Goal: Task Accomplishment & Management: Manage account settings

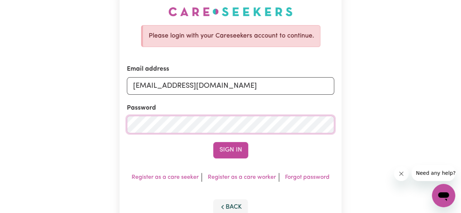
scroll to position [48, 0]
click at [235, 148] on button "Sign In" at bounding box center [230, 150] width 35 height 16
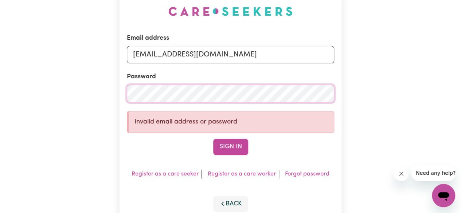
click at [122, 100] on div "Email address [EMAIL_ADDRESS][DOMAIN_NAME] Password Invalid email address or pa…" at bounding box center [231, 109] width 222 height 235
click at [233, 151] on button "Sign In" at bounding box center [230, 147] width 35 height 16
click at [305, 175] on link "Forgot password" at bounding box center [307, 174] width 44 height 6
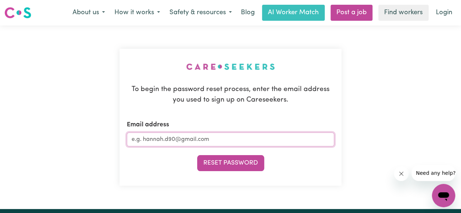
click at [222, 141] on input "Email address" at bounding box center [230, 140] width 207 height 14
type input "[EMAIL_ADDRESS][DOMAIN_NAME]"
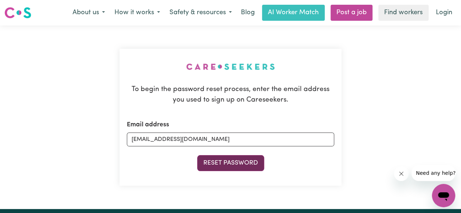
click at [251, 163] on button "Reset Password" at bounding box center [230, 163] width 67 height 16
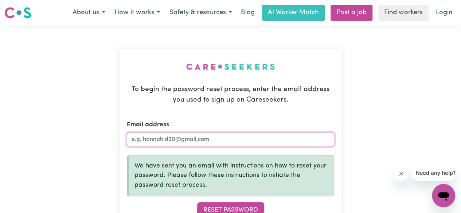
click at [240, 138] on input "Email address" at bounding box center [230, 140] width 207 height 14
click at [447, 75] on div "To begin the password reset process, enter the email address you used to sign u…" at bounding box center [230, 141] width 461 height 231
click at [449, 116] on div "To begin the password reset process, enter the email address you used to sign u…" at bounding box center [230, 141] width 461 height 231
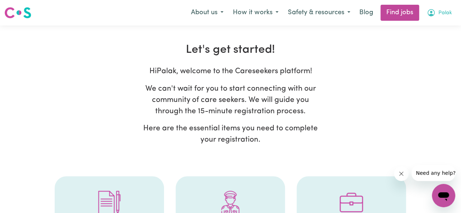
click at [441, 13] on span "Palak" at bounding box center [445, 13] width 13 height 8
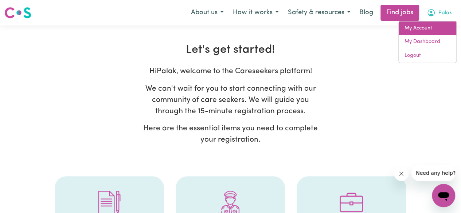
click at [424, 27] on link "My Account" at bounding box center [428, 29] width 58 height 14
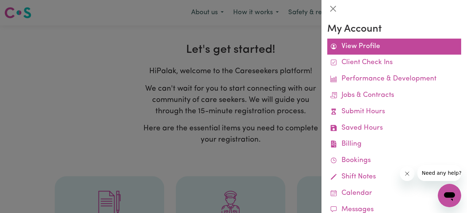
click at [359, 45] on link "View Profile" at bounding box center [394, 47] width 134 height 16
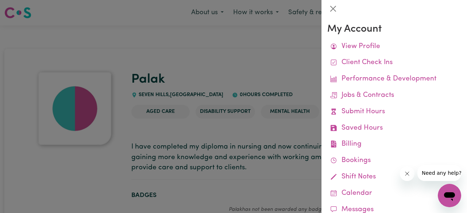
click at [268, 63] on div at bounding box center [233, 106] width 467 height 213
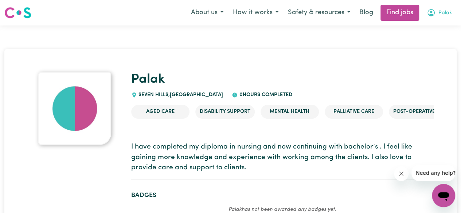
click at [435, 11] on icon "My Account" at bounding box center [431, 12] width 9 height 9
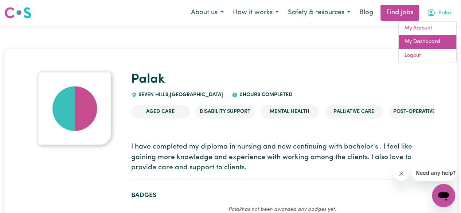
click at [425, 40] on link "My Dashboard" at bounding box center [428, 42] width 58 height 14
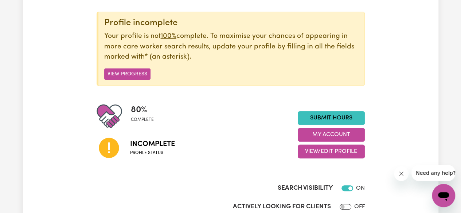
scroll to position [85, 0]
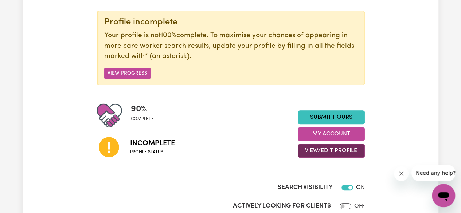
click at [330, 147] on button "View/Edit Profile" at bounding box center [331, 151] width 67 height 14
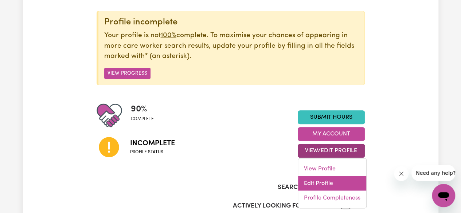
click at [319, 185] on link "Edit Profile" at bounding box center [332, 183] width 68 height 15
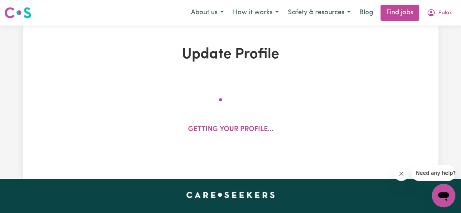
select select "[DEMOGRAPHIC_DATA]"
select select "Student Visa"
select select "Studying a healthcare related degree or qualification"
select select "45"
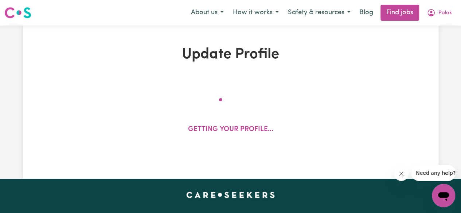
select select "70"
select select "80"
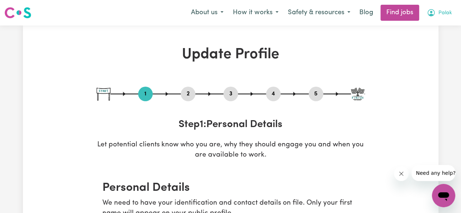
click at [432, 14] on icon "My Account" at bounding box center [431, 12] width 9 height 9
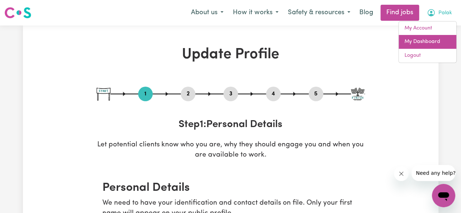
click at [421, 40] on link "My Dashboard" at bounding box center [428, 42] width 58 height 14
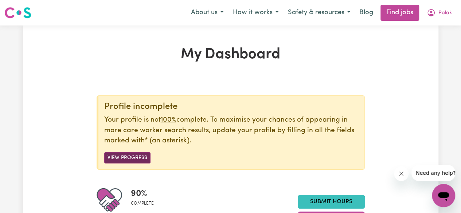
click at [139, 157] on button "View Progress" at bounding box center [127, 157] width 46 height 11
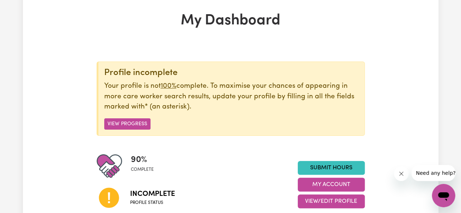
scroll to position [36, 0]
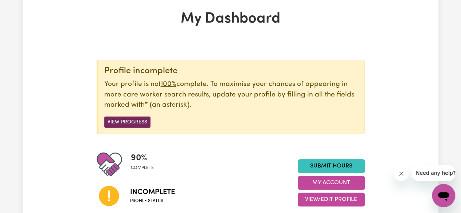
click at [139, 121] on button "View Progress" at bounding box center [127, 122] width 46 height 11
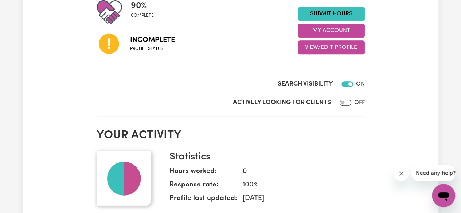
scroll to position [188, 0]
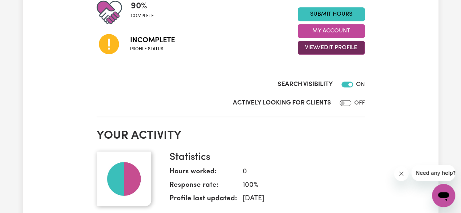
click at [331, 44] on button "View/Edit Profile" at bounding box center [331, 48] width 67 height 14
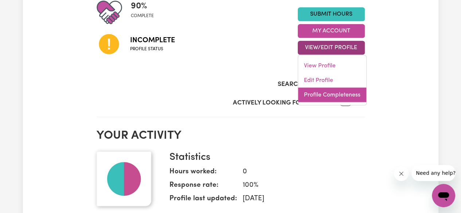
click at [331, 90] on link "Profile Completeness" at bounding box center [332, 95] width 68 height 15
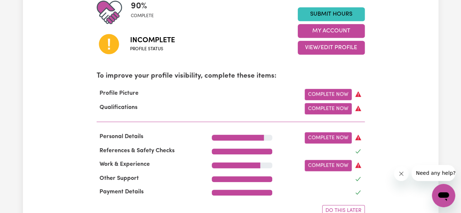
scroll to position [221, 0]
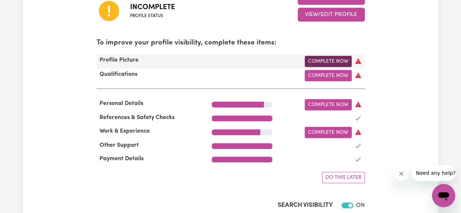
click at [334, 61] on link "Complete Now" at bounding box center [328, 61] width 47 height 11
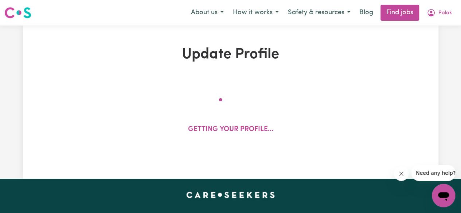
select select "[DEMOGRAPHIC_DATA]"
select select "Student Visa"
select select "Studying a healthcare related degree or qualification"
select select "45"
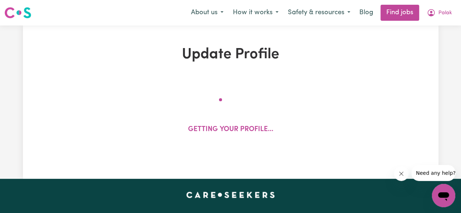
select select "70"
select select "80"
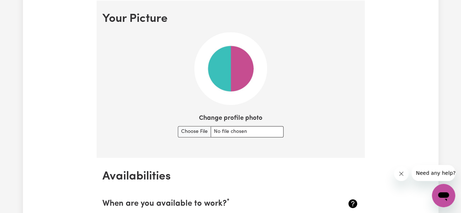
scroll to position [526, 0]
click at [198, 127] on input "Change profile photo" at bounding box center [231, 131] width 106 height 11
click at [198, 132] on input "Change profile photo" at bounding box center [231, 131] width 106 height 11
type input "C:\fakepath\WhatsApp Image [DATE] 4.14.56 PM.jpeg"
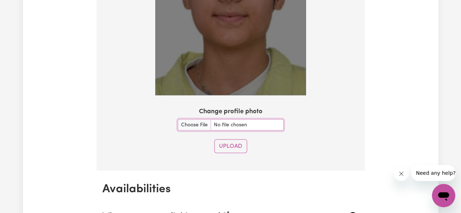
scroll to position [657, 0]
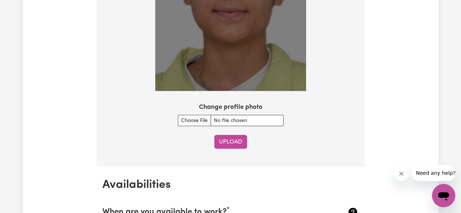
click at [242, 138] on button "Upload" at bounding box center [230, 142] width 33 height 14
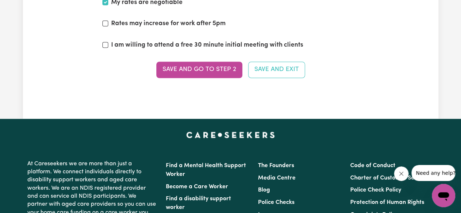
scroll to position [1971, 0]
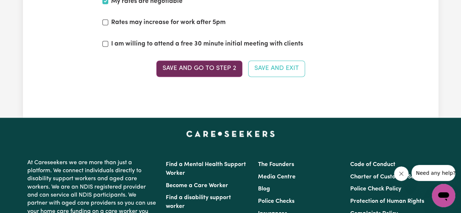
click at [195, 61] on button "Save and go to Step 2" at bounding box center [199, 69] width 86 height 16
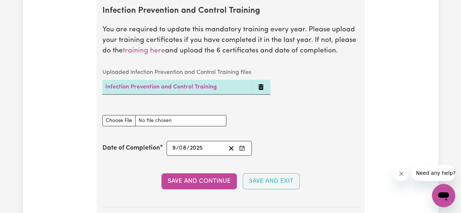
scroll to position [1232, 0]
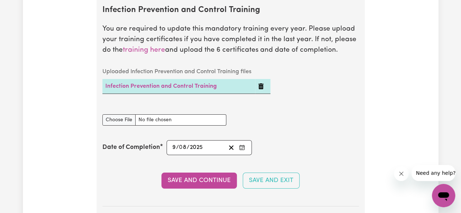
click at [262, 86] on icon "Delete Infection Prevention and Control Training" at bounding box center [261, 86] width 6 height 6
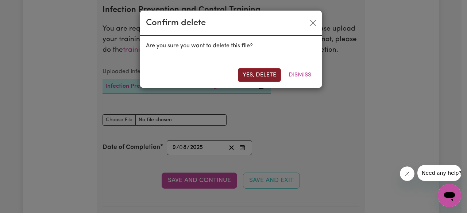
click at [261, 77] on button "Yes, delete" at bounding box center [259, 75] width 43 height 14
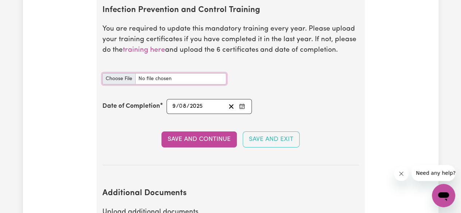
click at [124, 74] on input "Infection Prevention and Control Training document" at bounding box center [164, 78] width 124 height 11
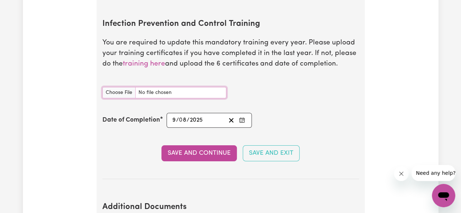
scroll to position [1217, 0]
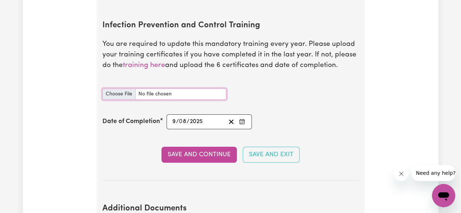
click at [126, 90] on input "Infection Prevention and Control Training document" at bounding box center [164, 94] width 124 height 11
